Goal: Feedback & Contribution: Contribute content

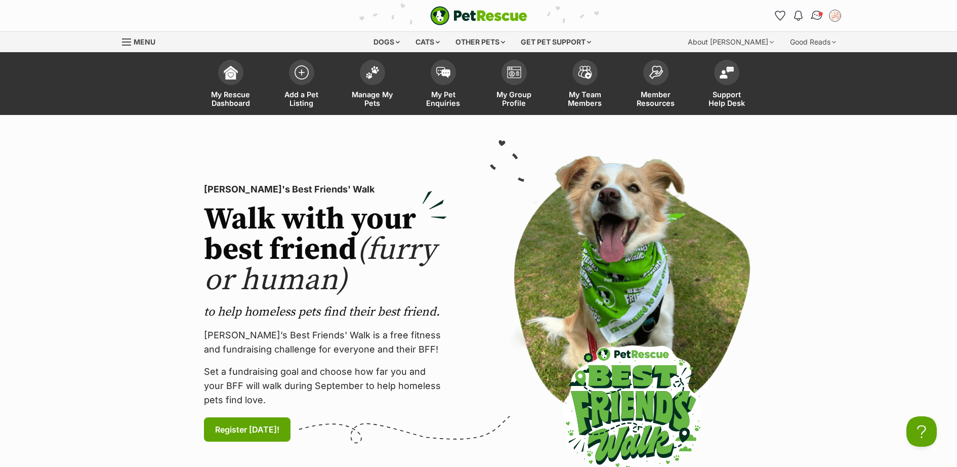
click at [816, 20] on img "Conversations" at bounding box center [817, 15] width 14 height 13
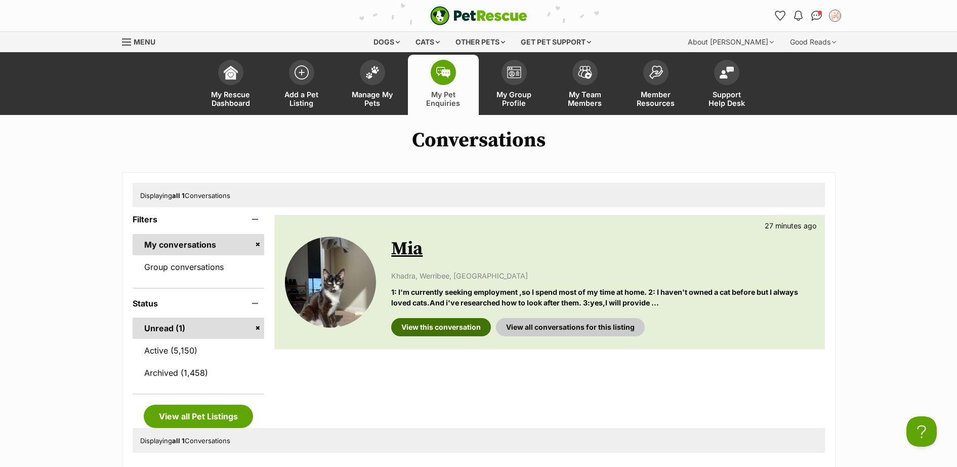
click at [436, 329] on link "View this conversation" at bounding box center [441, 327] width 100 height 18
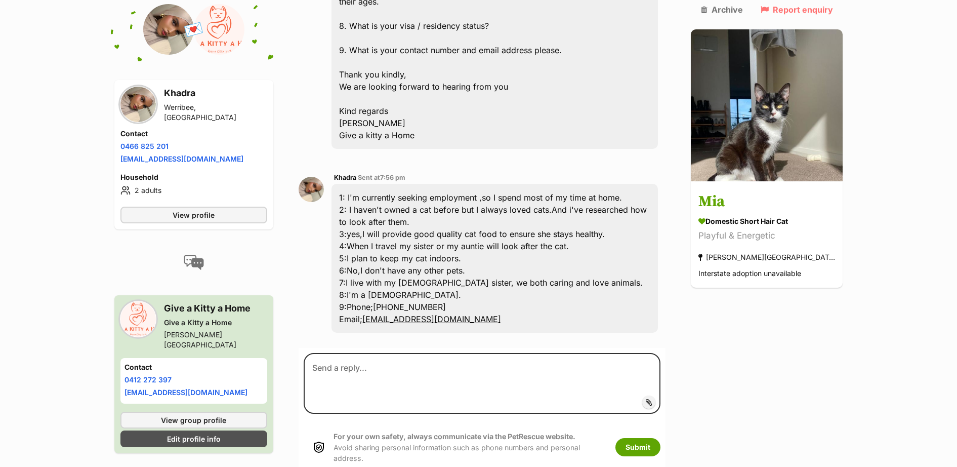
scroll to position [718, 0]
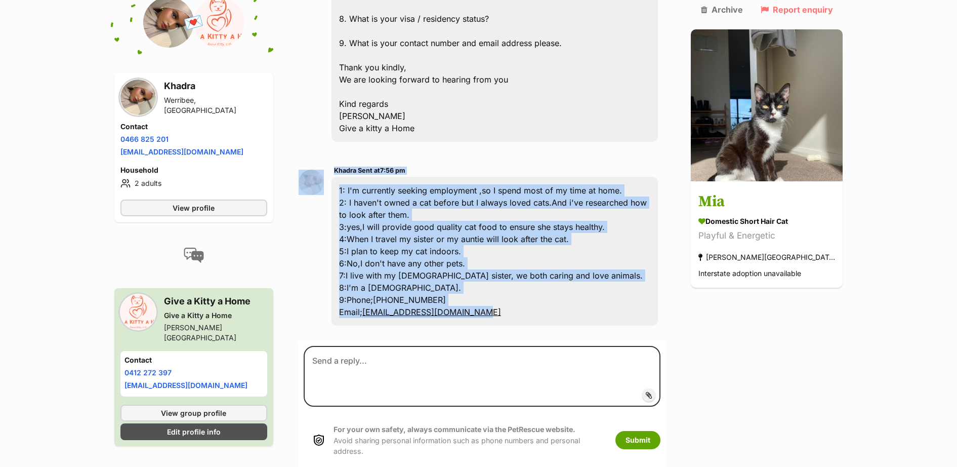
drag, startPoint x: 507, startPoint y: 309, endPoint x: 332, endPoint y: 167, distance: 225.2
click at [332, 167] on div "Khadra Sent at 7:56 pm 1: I'm currently seeking employment ,so I spend most of …" at bounding box center [482, 245] width 367 height 177
drag, startPoint x: 332, startPoint y: 167, endPoint x: 365, endPoint y: 185, distance: 37.1
copy div "Khadra Sent at 7:56 pm 1: I'm currently seeking employment ,so I spend most of …"
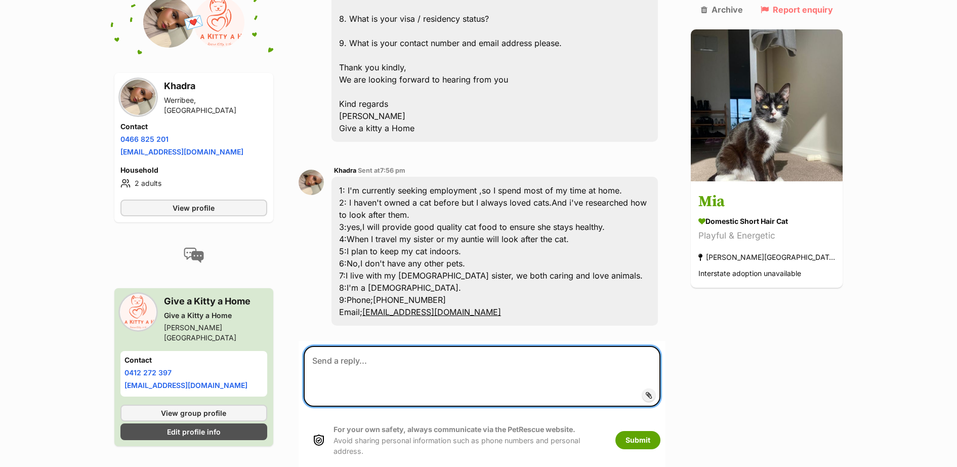
click at [506, 355] on textarea at bounding box center [482, 376] width 357 height 61
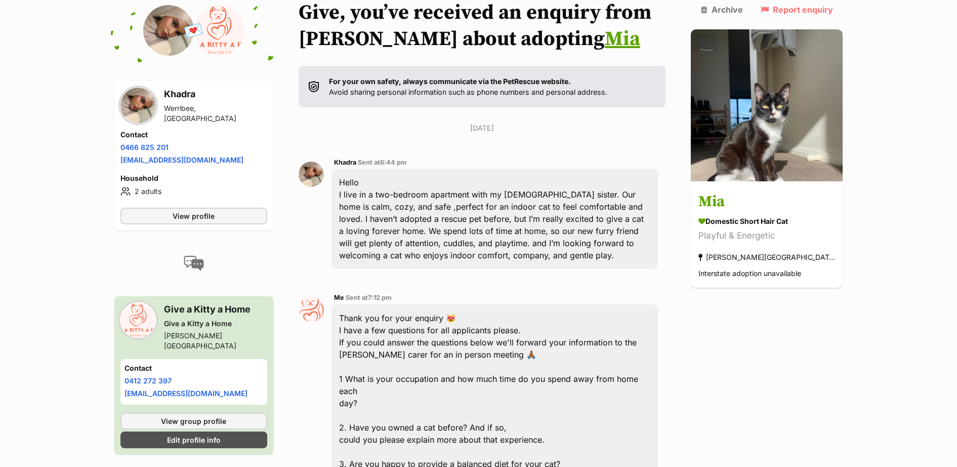
scroll to position [0, 0]
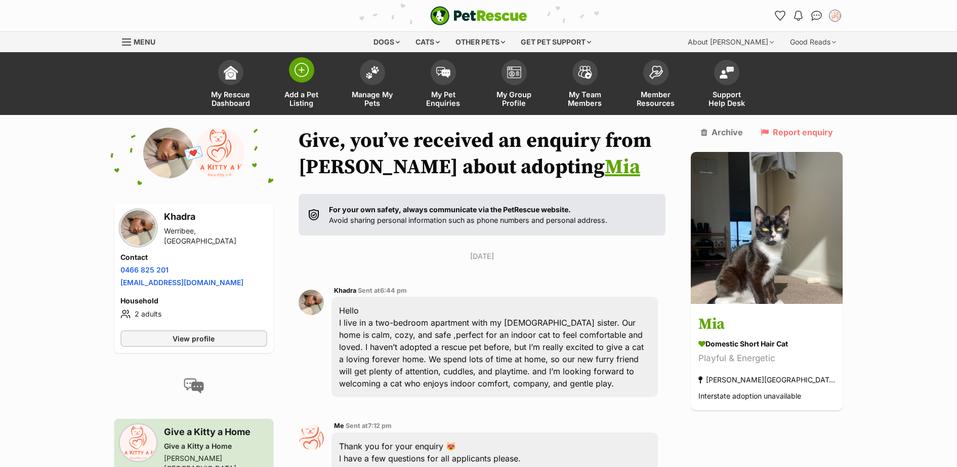
click at [296, 73] on img at bounding box center [301, 70] width 14 height 14
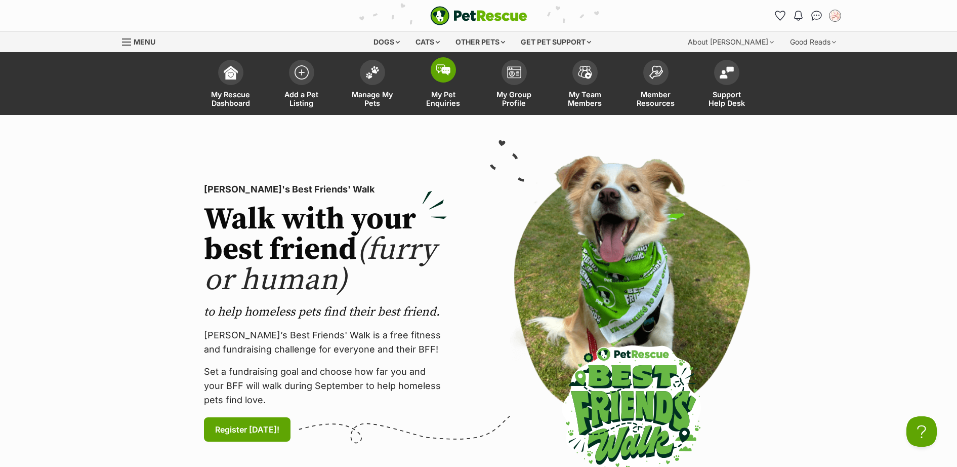
click at [444, 71] on img at bounding box center [443, 69] width 14 height 11
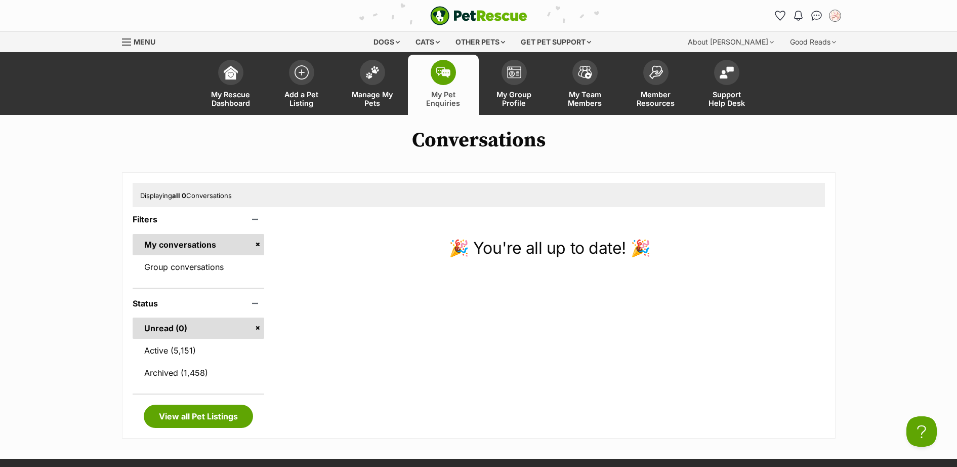
click at [434, 69] on span at bounding box center [443, 72] width 25 height 25
click at [167, 350] on link "Active (5,151)" at bounding box center [199, 350] width 132 height 21
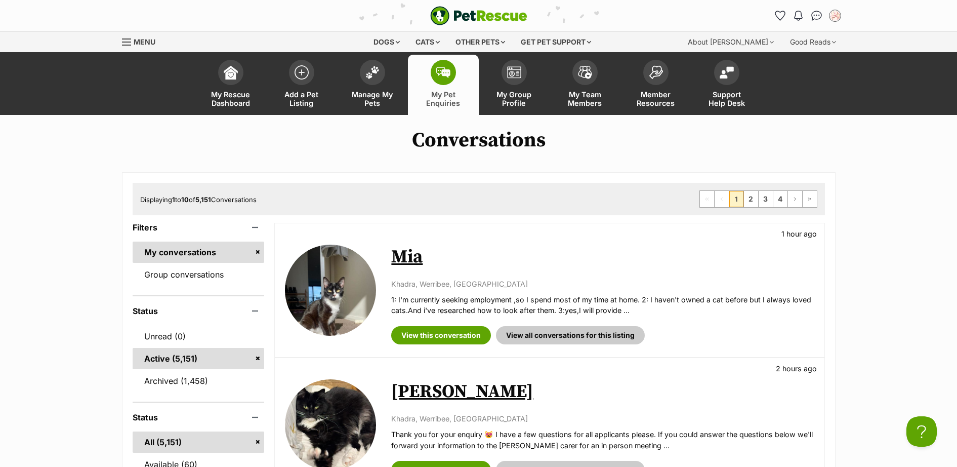
scroll to position [147, 0]
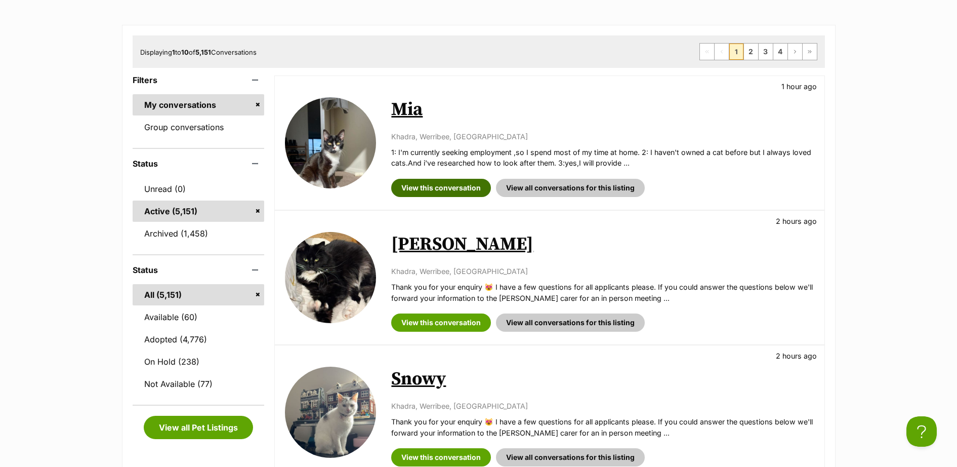
click at [469, 186] on link "View this conversation" at bounding box center [441, 188] width 100 height 18
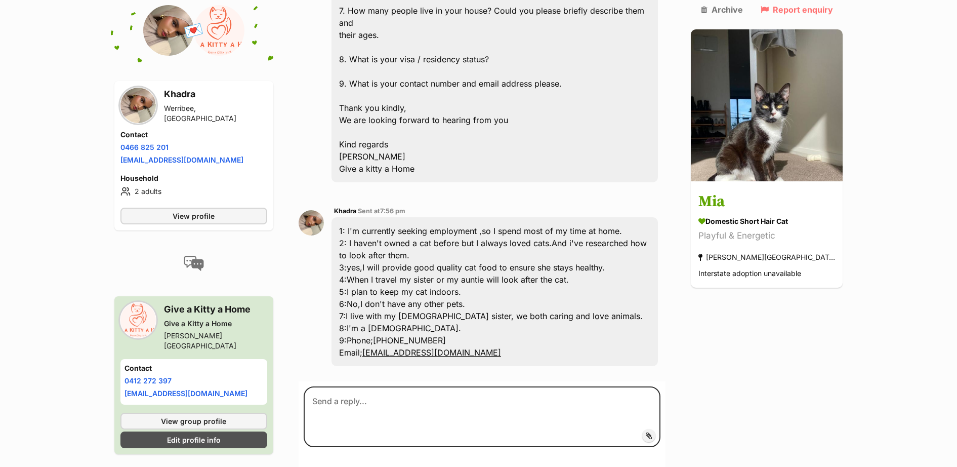
scroll to position [718, 0]
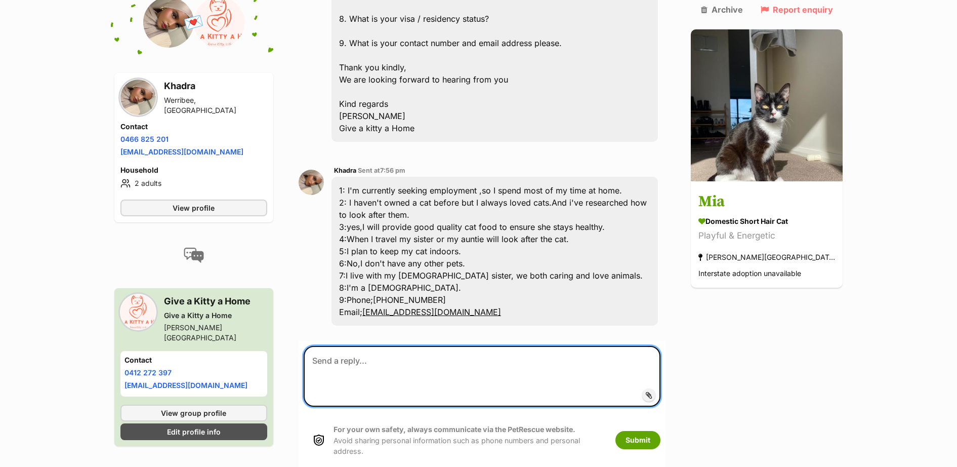
click at [446, 358] on textarea at bounding box center [482, 376] width 357 height 61
paste textarea "Thank you for answering our questions. I have forwarded your information on to …"
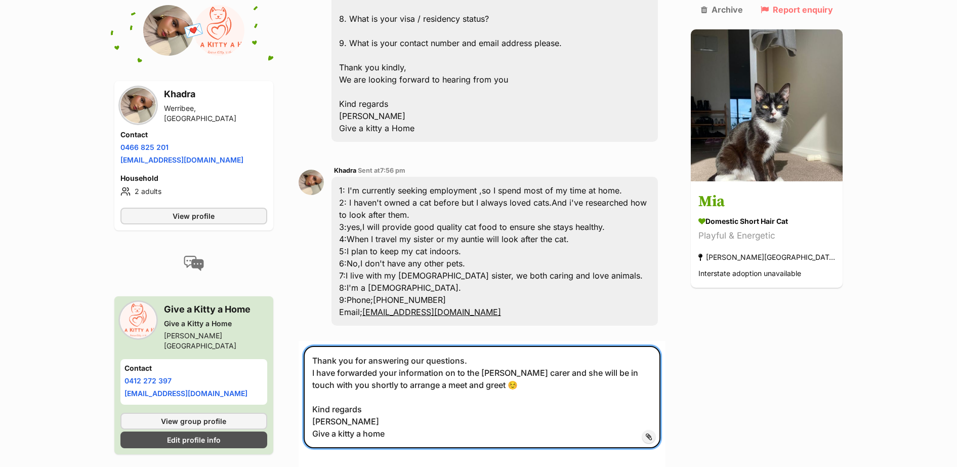
click at [485, 361] on textarea "Thank you for answering our questions. I have forwarded your information on to …" at bounding box center [482, 397] width 357 height 102
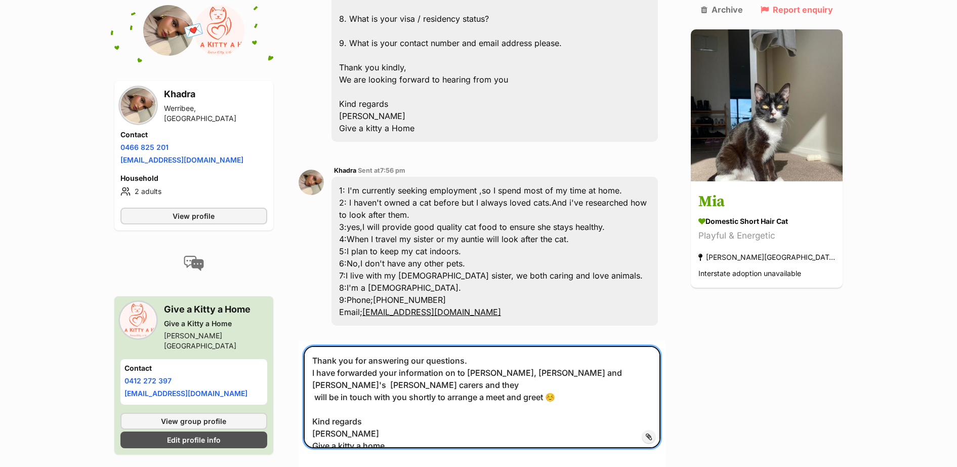
type textarea "Thank you for answering our questions. I have forwarded your information on to …"
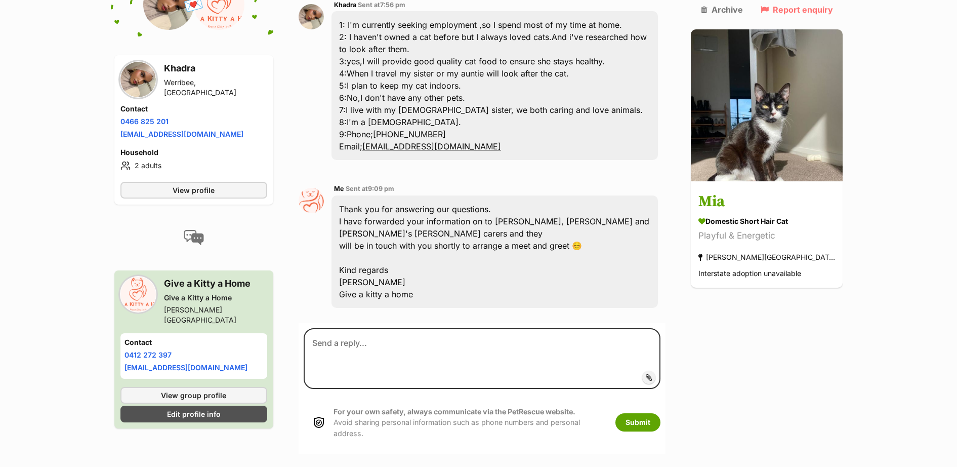
scroll to position [737, 0]
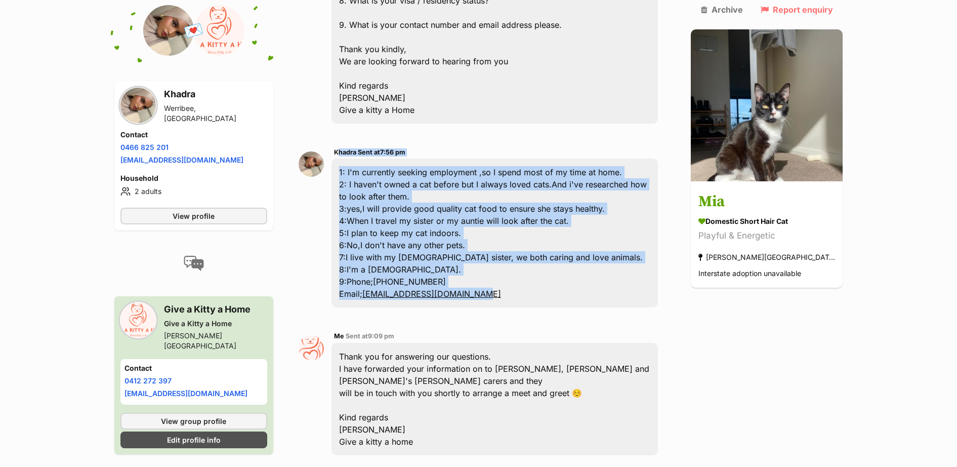
drag, startPoint x: 515, startPoint y: 283, endPoint x: 342, endPoint y: 140, distance: 224.6
click at [342, 146] on div "Khadra Sent at 7:56 pm 1: I'm currently seeking employment ,so I spend most of …" at bounding box center [494, 226] width 327 height 161
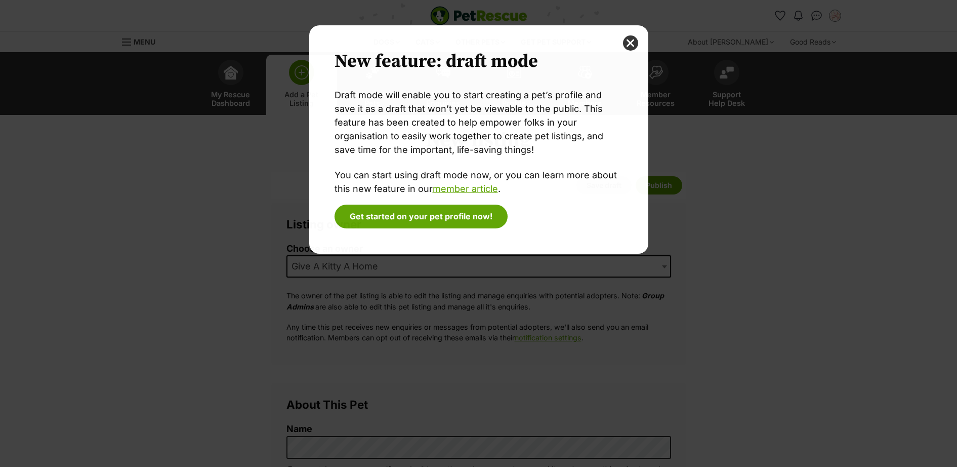
click at [394, 448] on div "New feature: draft mode Draft mode will enable you to start creating a pet’s pr…" at bounding box center [478, 233] width 957 height 467
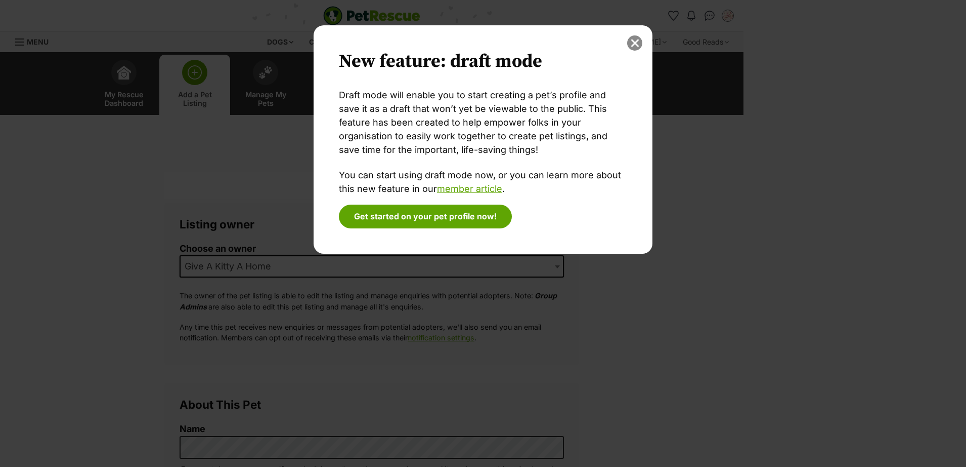
click at [639, 42] on button "close" at bounding box center [634, 42] width 15 height 15
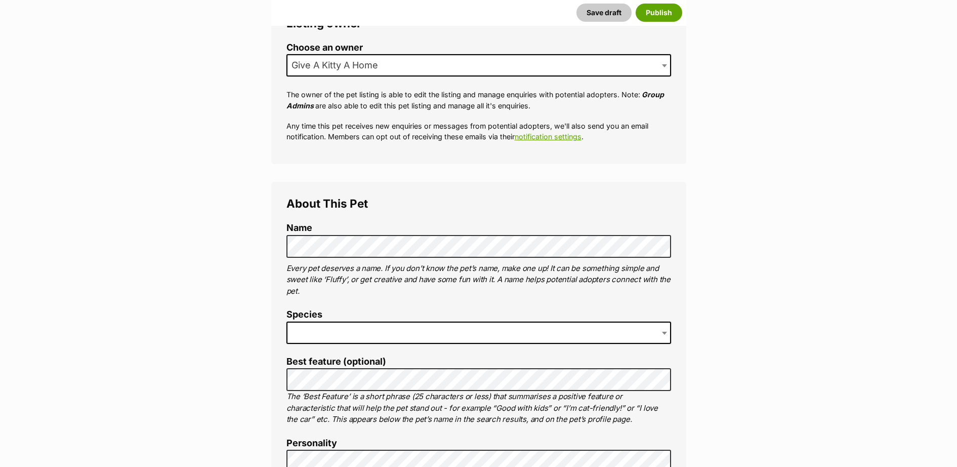
scroll to position [295, 0]
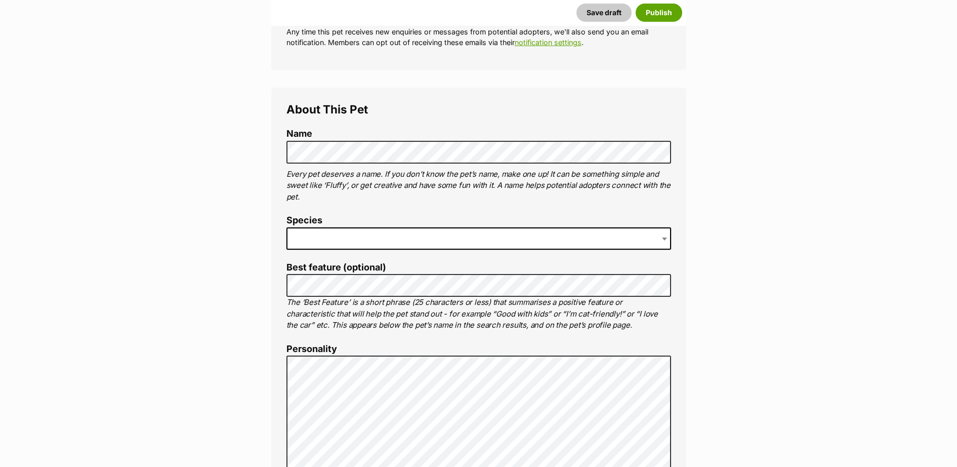
click at [351, 248] on span at bounding box center [478, 238] width 385 height 22
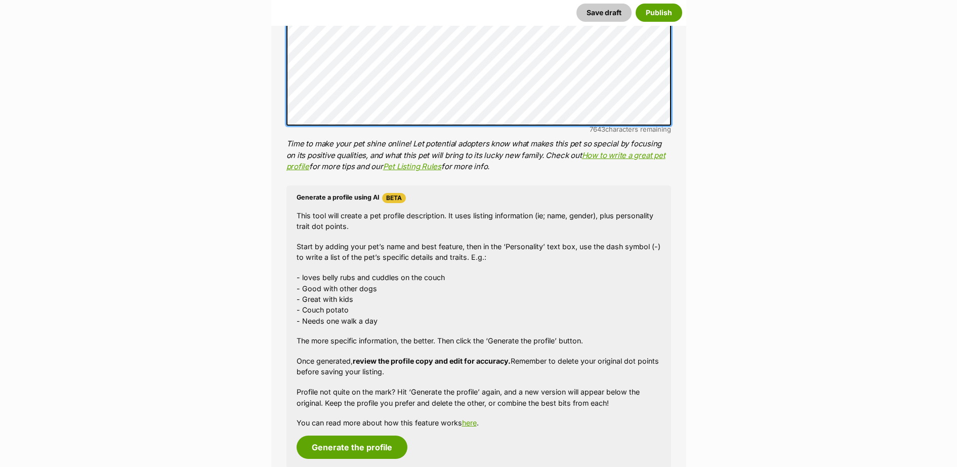
scroll to position [885, 0]
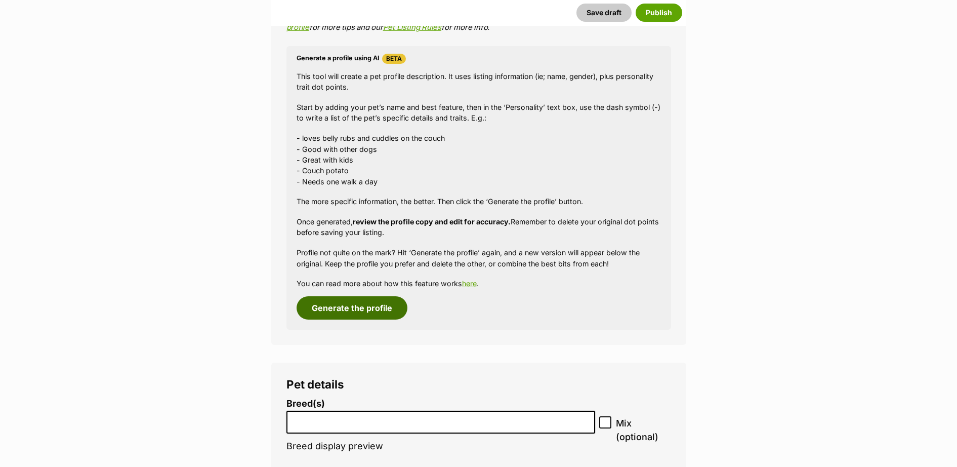
click at [363, 305] on button "Generate the profile" at bounding box center [351, 307] width 111 height 23
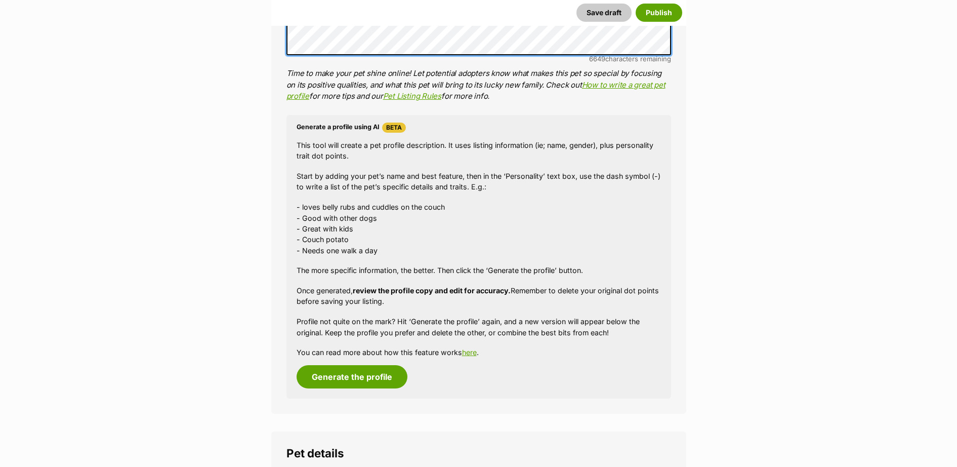
scroll to position [1118, 0]
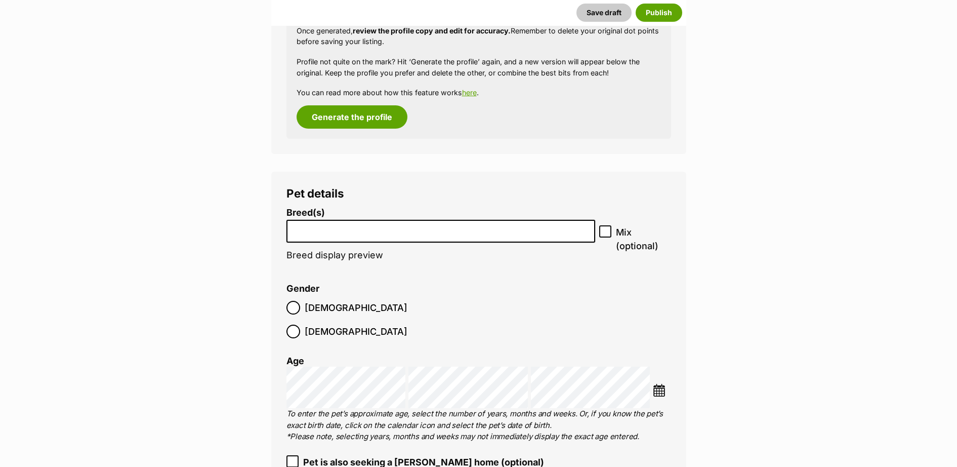
click at [450, 234] on input "search" at bounding box center [441, 228] width 302 height 11
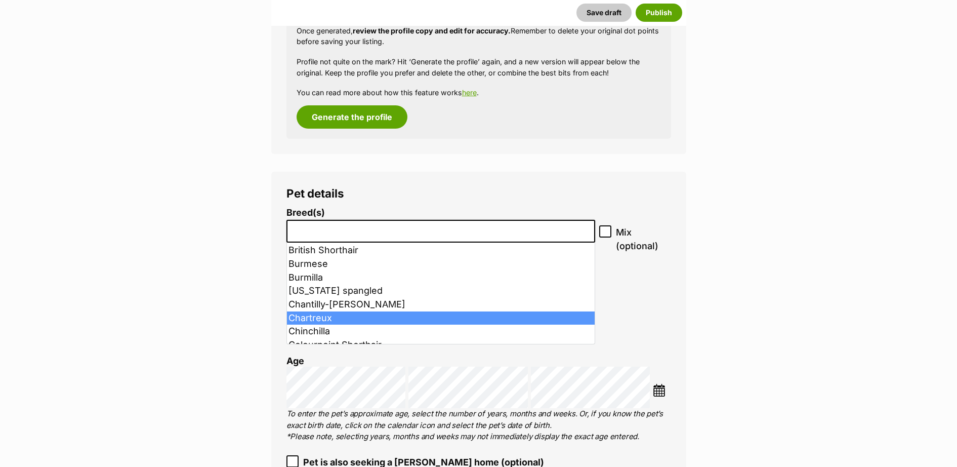
scroll to position [295, 0]
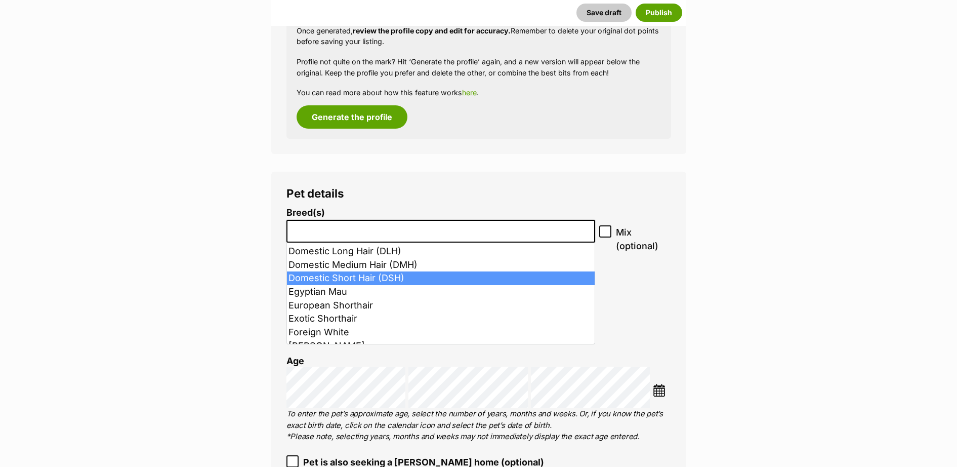
select select "252102"
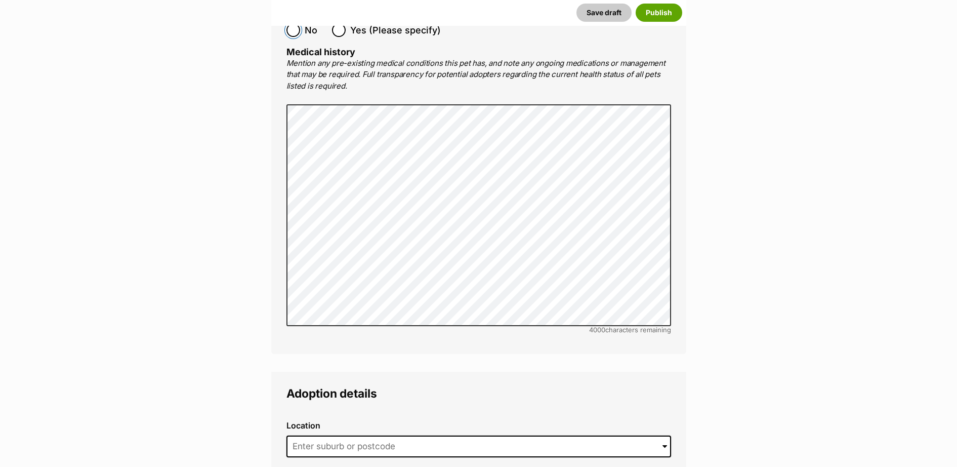
scroll to position [2299, 0]
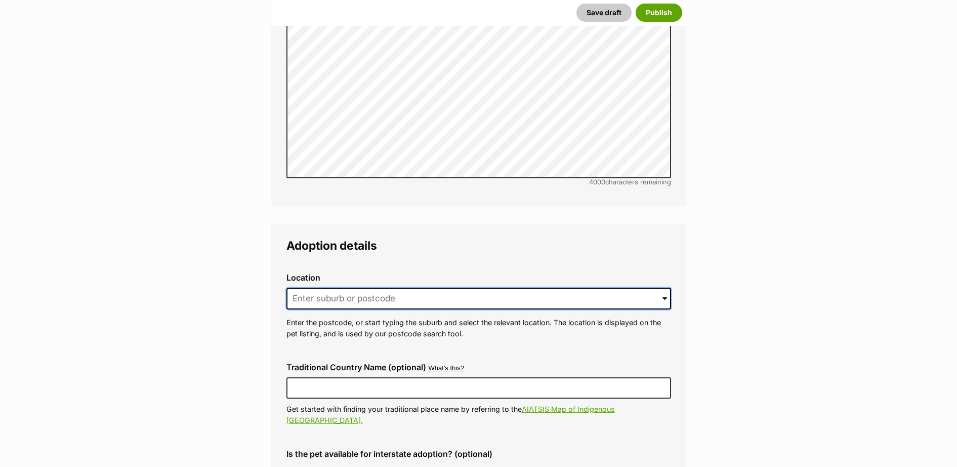
click at [422, 287] on input at bounding box center [478, 298] width 385 height 22
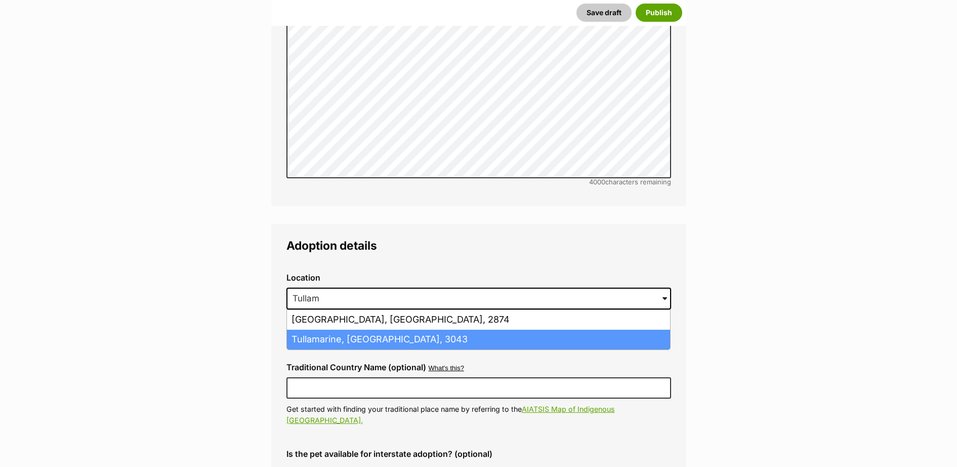
click at [404, 329] on li "Tullamarine, Victoria, 3043" at bounding box center [478, 339] width 383 height 20
type input "Tullamarine, Victoria, 3043"
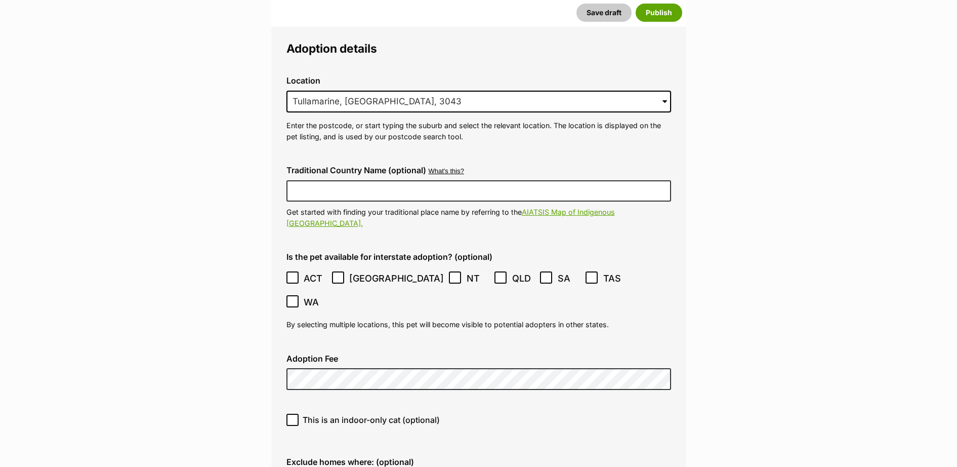
scroll to position [2594, 0]
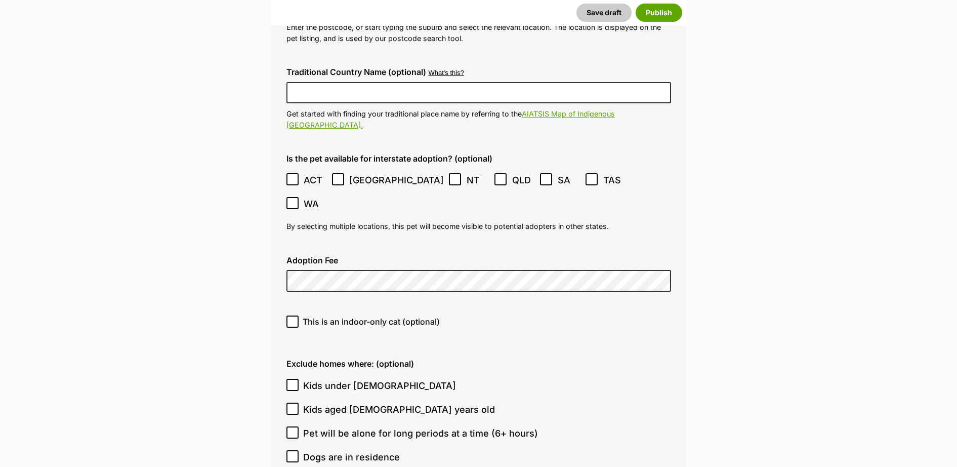
click at [298, 315] on label "This is an indoor-only cat (optional)" at bounding box center [478, 321] width 385 height 12
click at [298, 315] on input "This is an indoor-only cat (optional)" at bounding box center [292, 321] width 12 height 12
checkbox input "true"
drag, startPoint x: 292, startPoint y: 320, endPoint x: 299, endPoint y: 317, distance: 7.0
click at [292, 378] on input "Kids under 5 years old" at bounding box center [292, 384] width 12 height 12
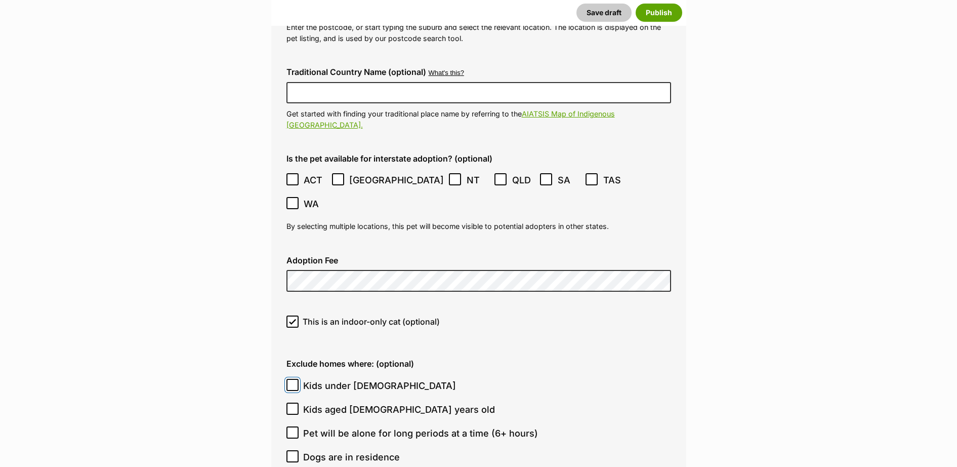
checkbox input "true"
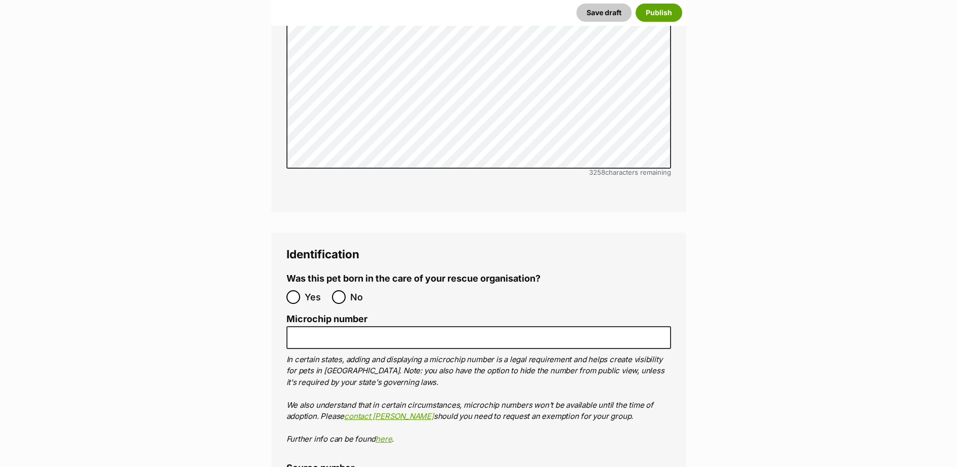
scroll to position [3480, 0]
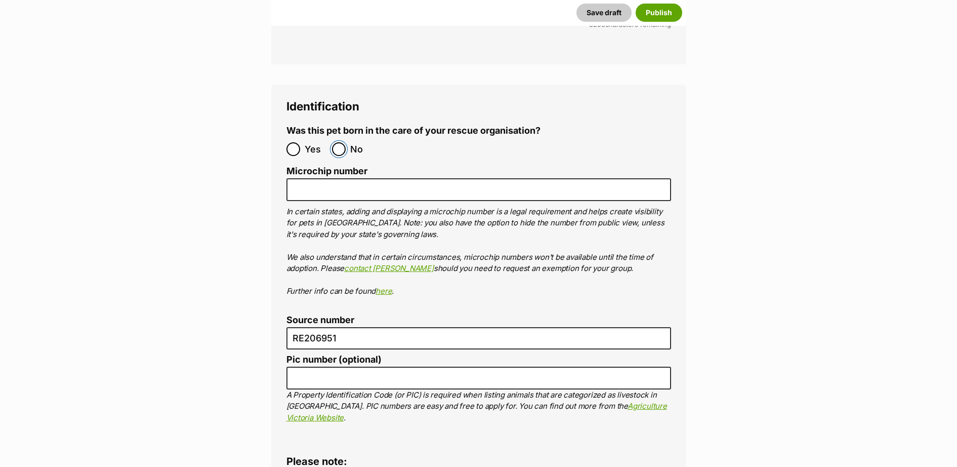
click at [345, 142] on input "No" at bounding box center [339, 149] width 14 height 14
radio input "true"
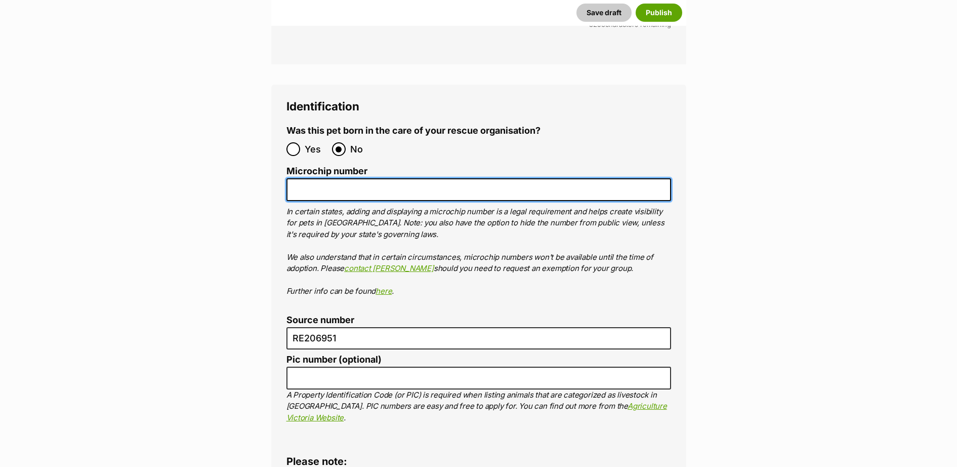
click at [342, 178] on input "Microchip number" at bounding box center [478, 189] width 385 height 23
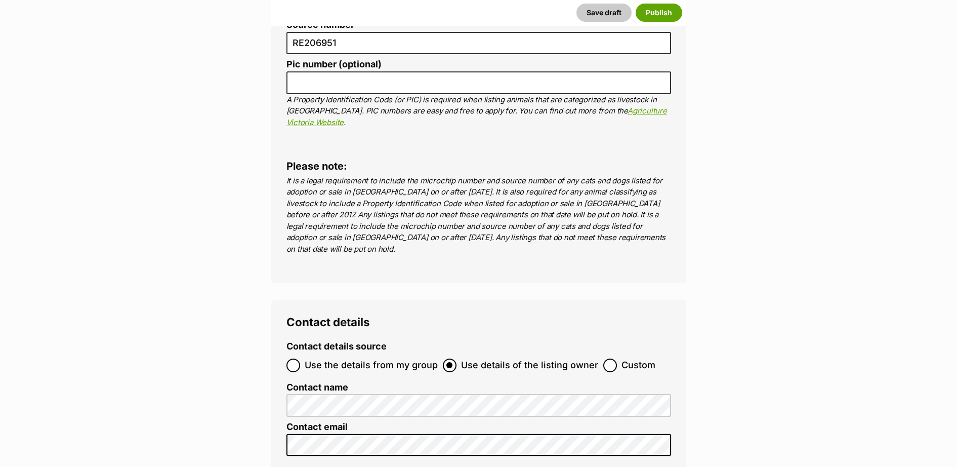
scroll to position [3922, 0]
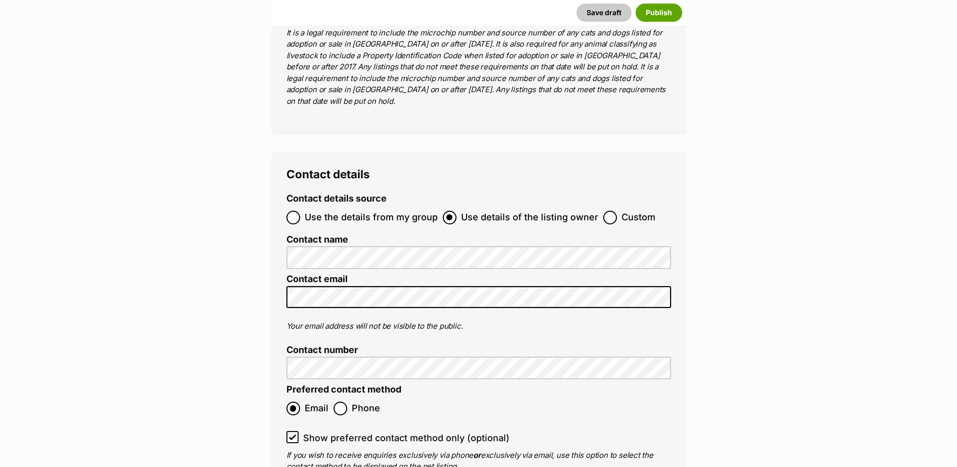
type input "956000017355911"
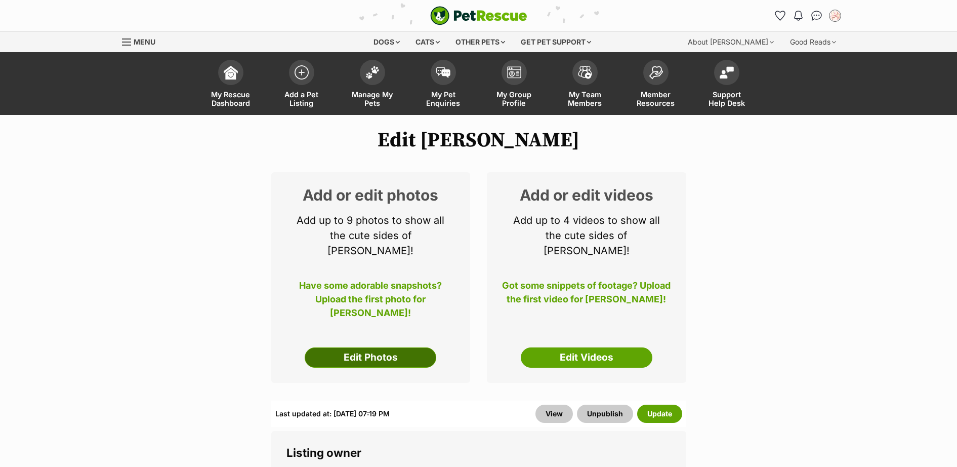
click at [417, 350] on link "Edit Photos" at bounding box center [371, 357] width 132 height 20
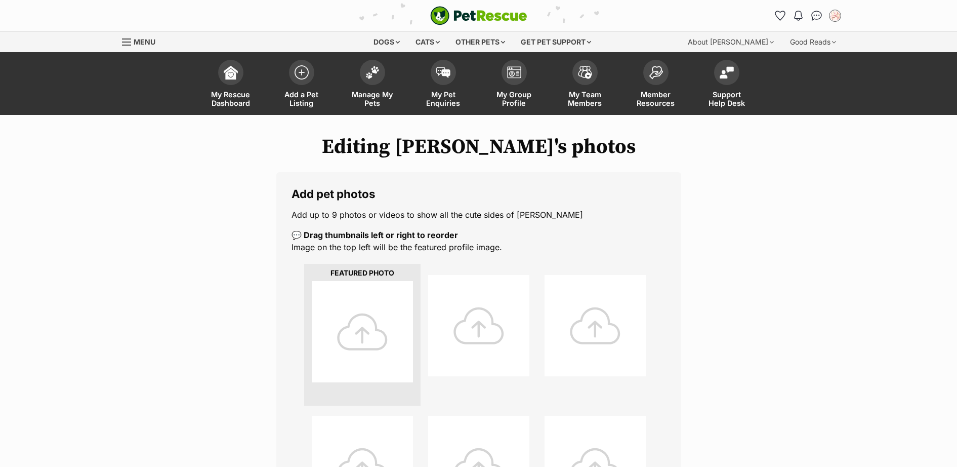
click at [354, 367] on div at bounding box center [362, 331] width 101 height 101
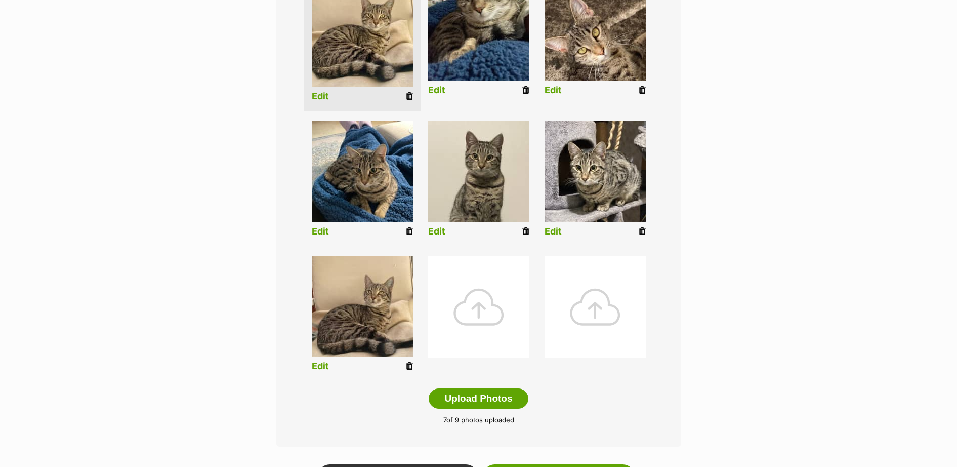
scroll to position [443, 0]
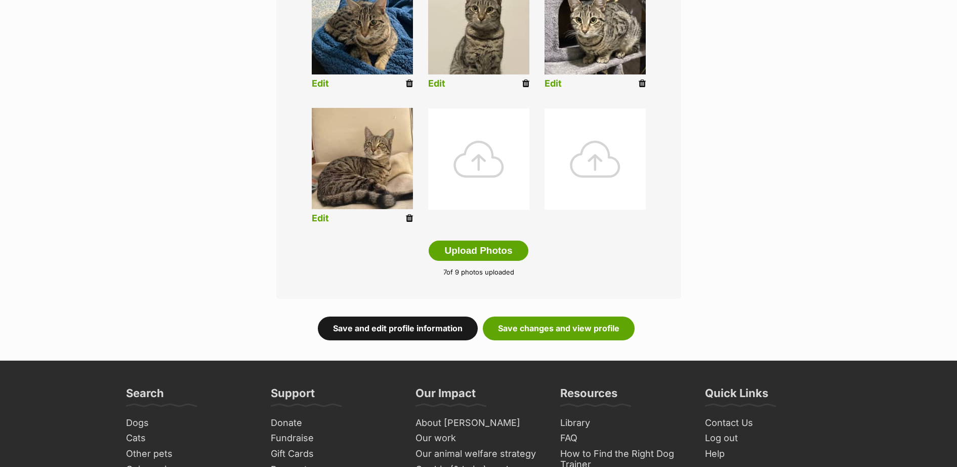
click at [460, 327] on link "Save and edit profile information" at bounding box center [398, 327] width 160 height 23
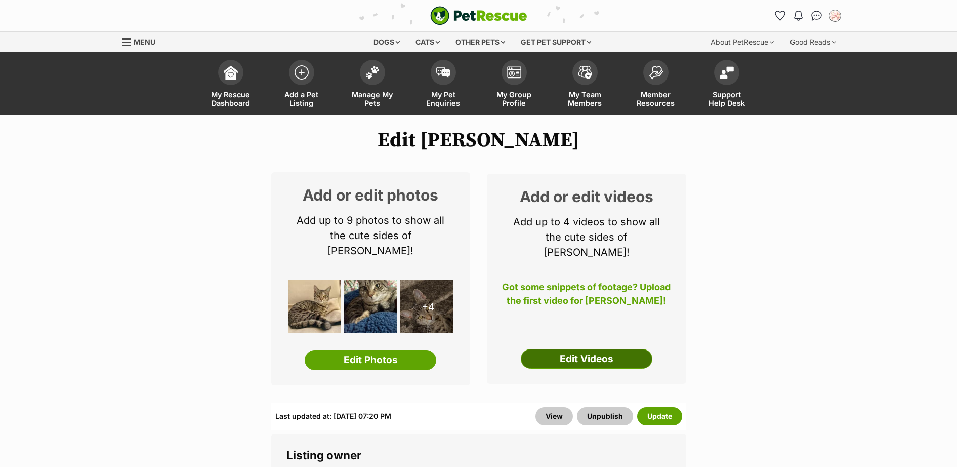
click at [574, 349] on link "Edit Videos" at bounding box center [587, 359] width 132 height 20
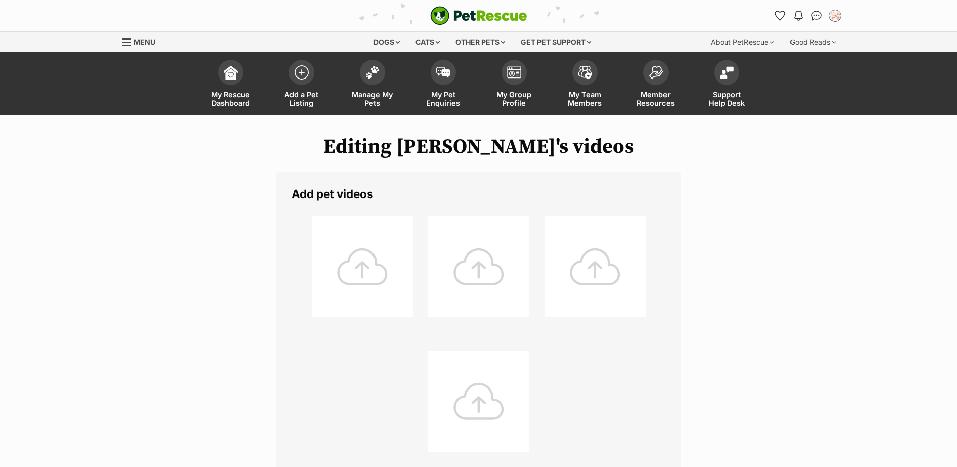
click at [381, 287] on div at bounding box center [362, 266] width 101 height 101
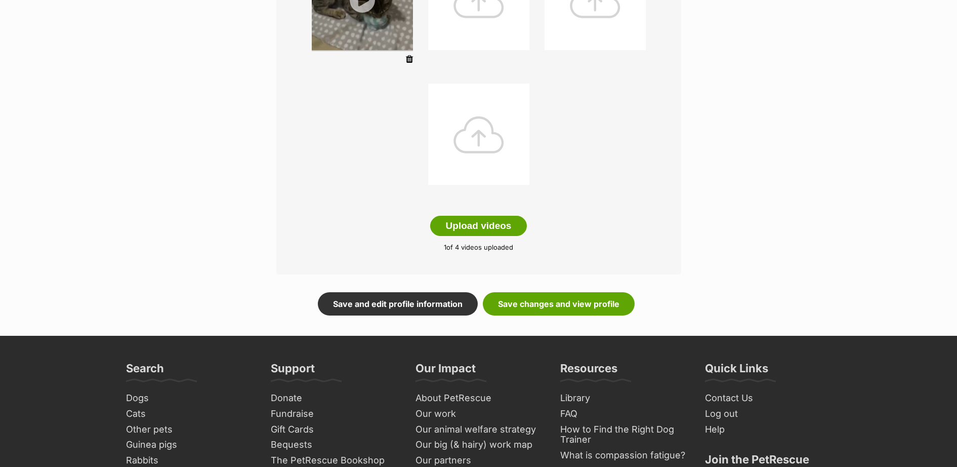
scroll to position [295, 0]
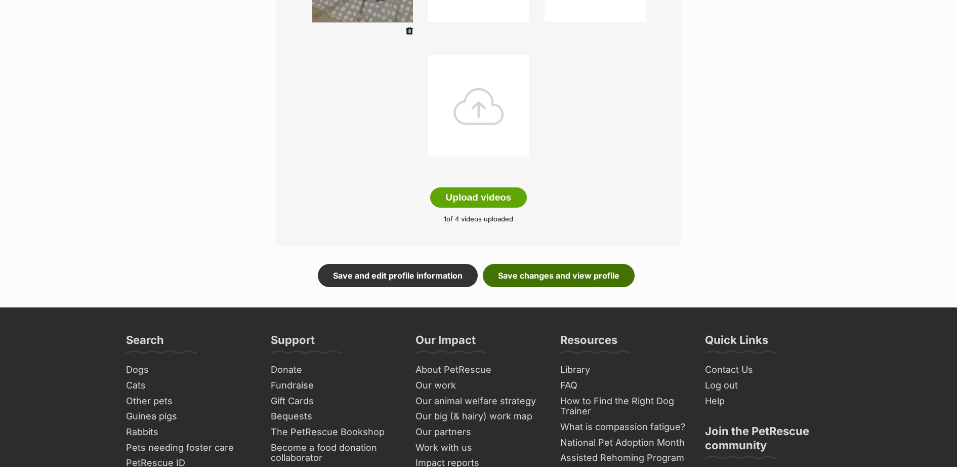
click at [581, 272] on link "Save changes and view profile" at bounding box center [559, 275] width 152 height 23
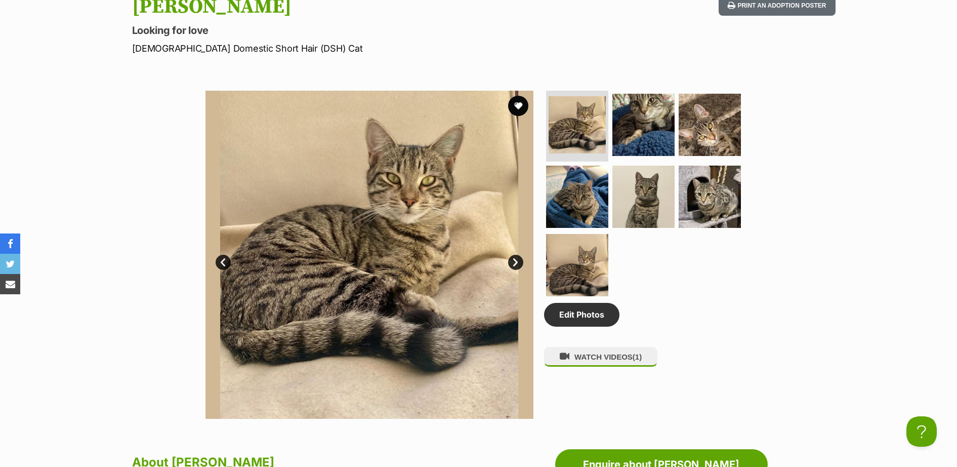
click at [514, 263] on link "Next" at bounding box center [515, 262] width 15 height 15
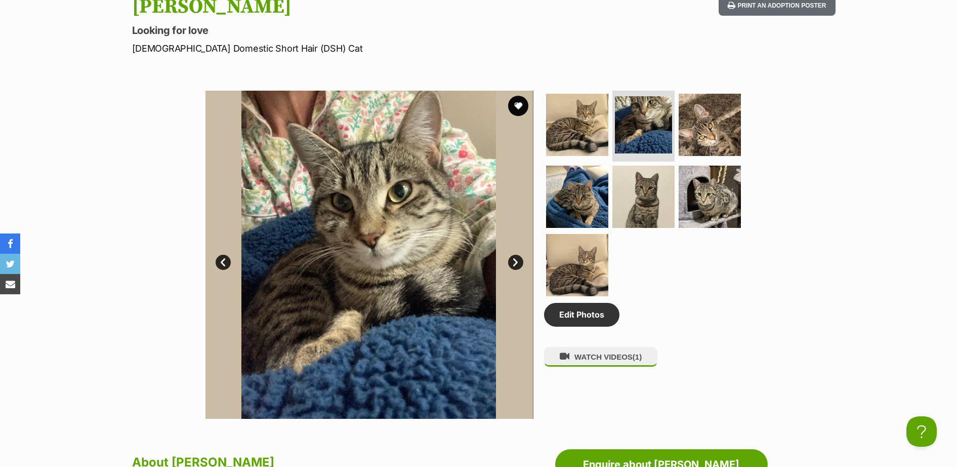
click at [514, 263] on link "Next" at bounding box center [515, 262] width 15 height 15
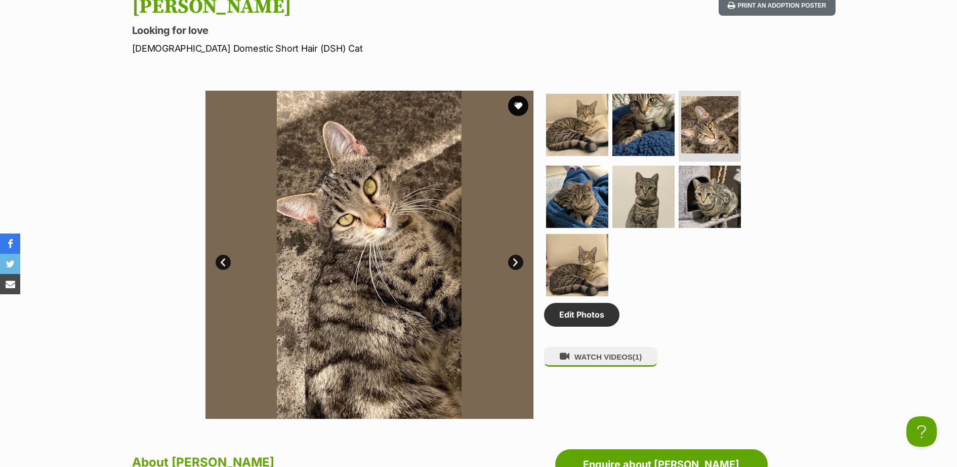
click at [514, 263] on link "Next" at bounding box center [515, 262] width 15 height 15
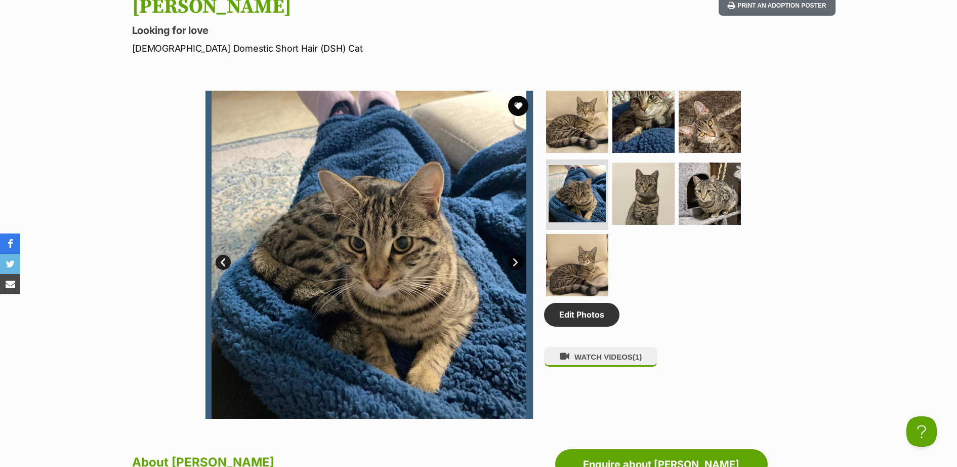
click at [514, 263] on link "Next" at bounding box center [515, 262] width 15 height 15
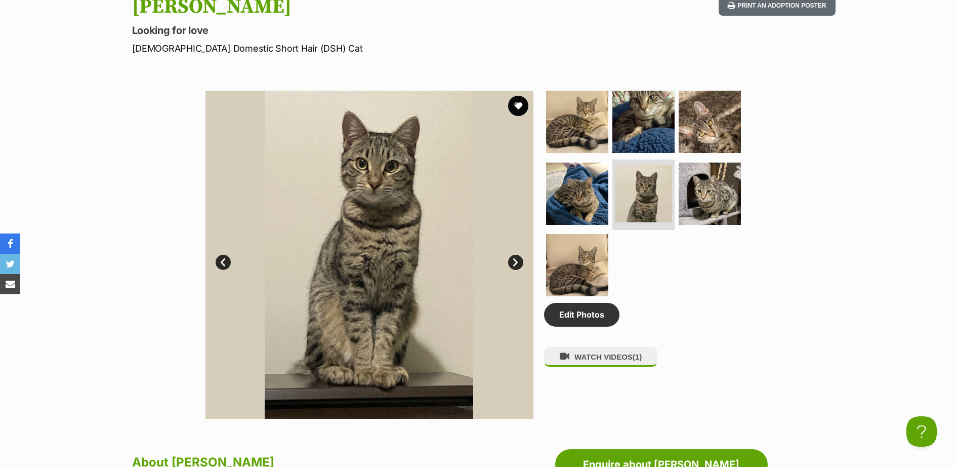
click at [514, 263] on link "Next" at bounding box center [515, 262] width 15 height 15
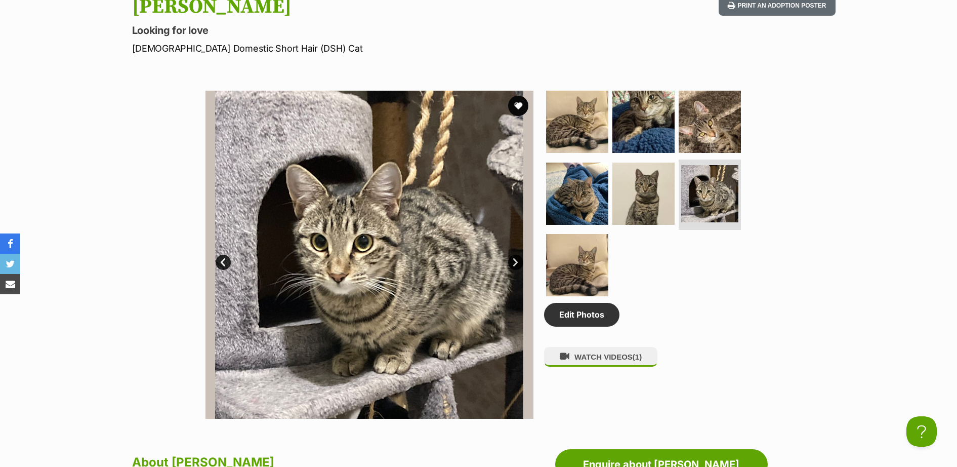
click at [514, 263] on link "Next" at bounding box center [515, 262] width 15 height 15
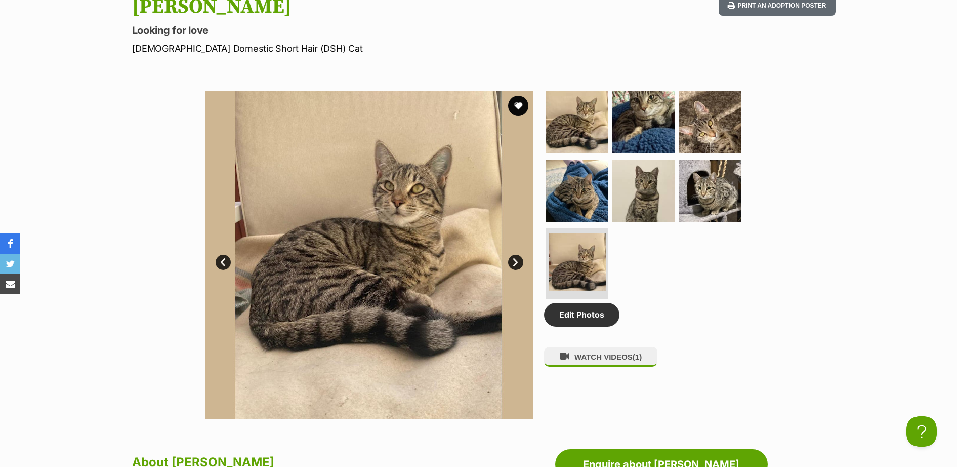
click at [514, 263] on link "Next" at bounding box center [515, 262] width 15 height 15
